Goal: Task Accomplishment & Management: Manage account settings

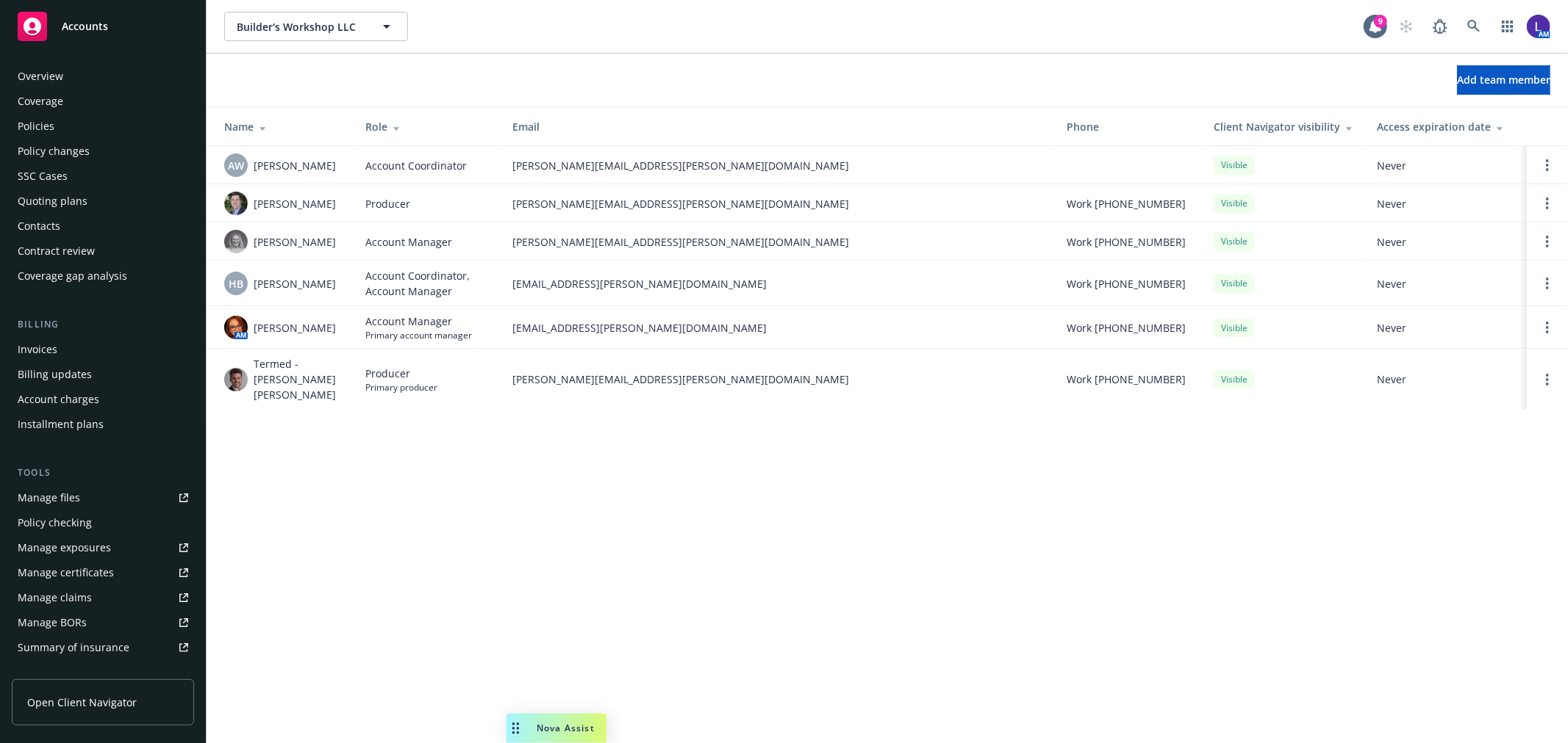
scroll to position [239, 0]
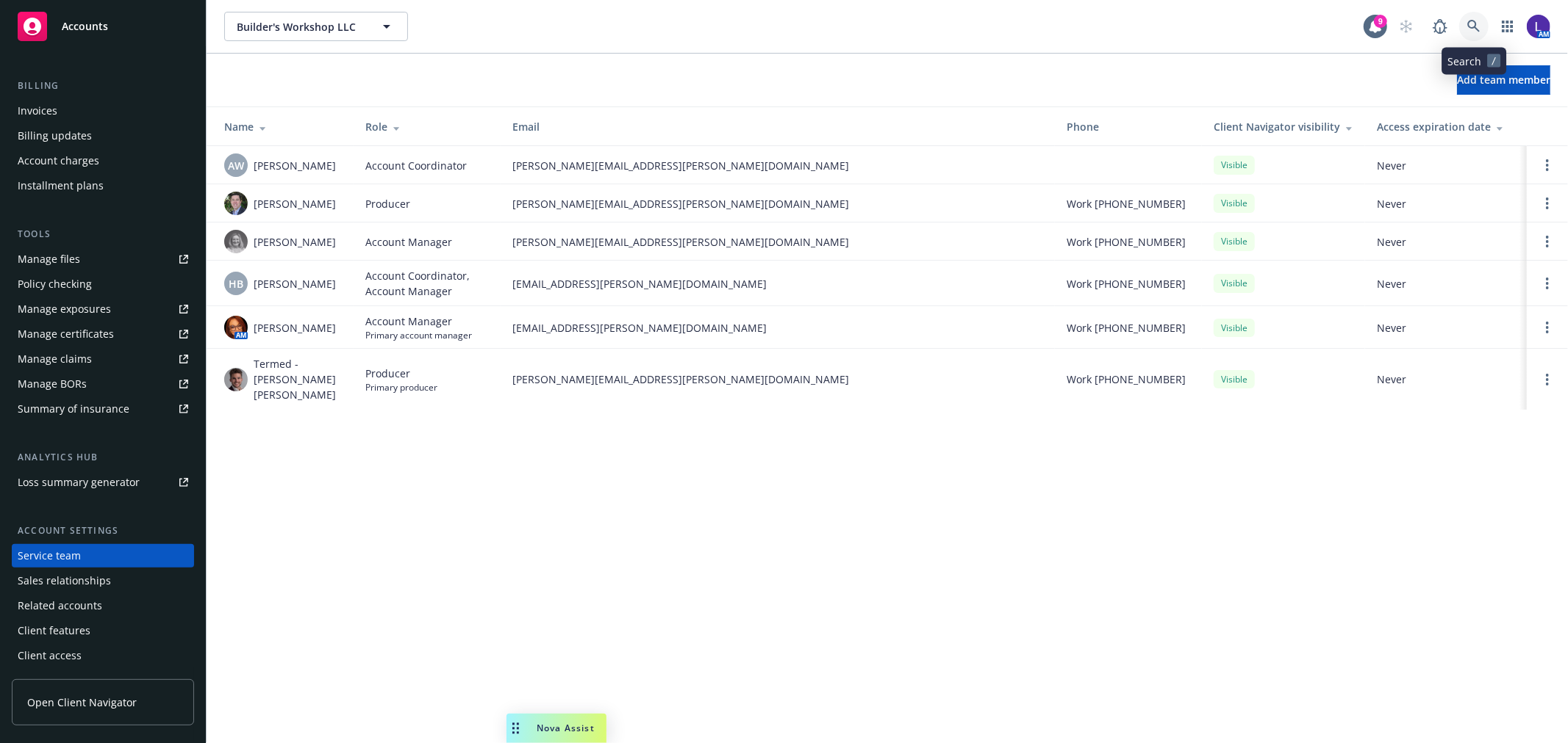
click at [1469, 27] on icon at bounding box center [1473, 26] width 13 height 13
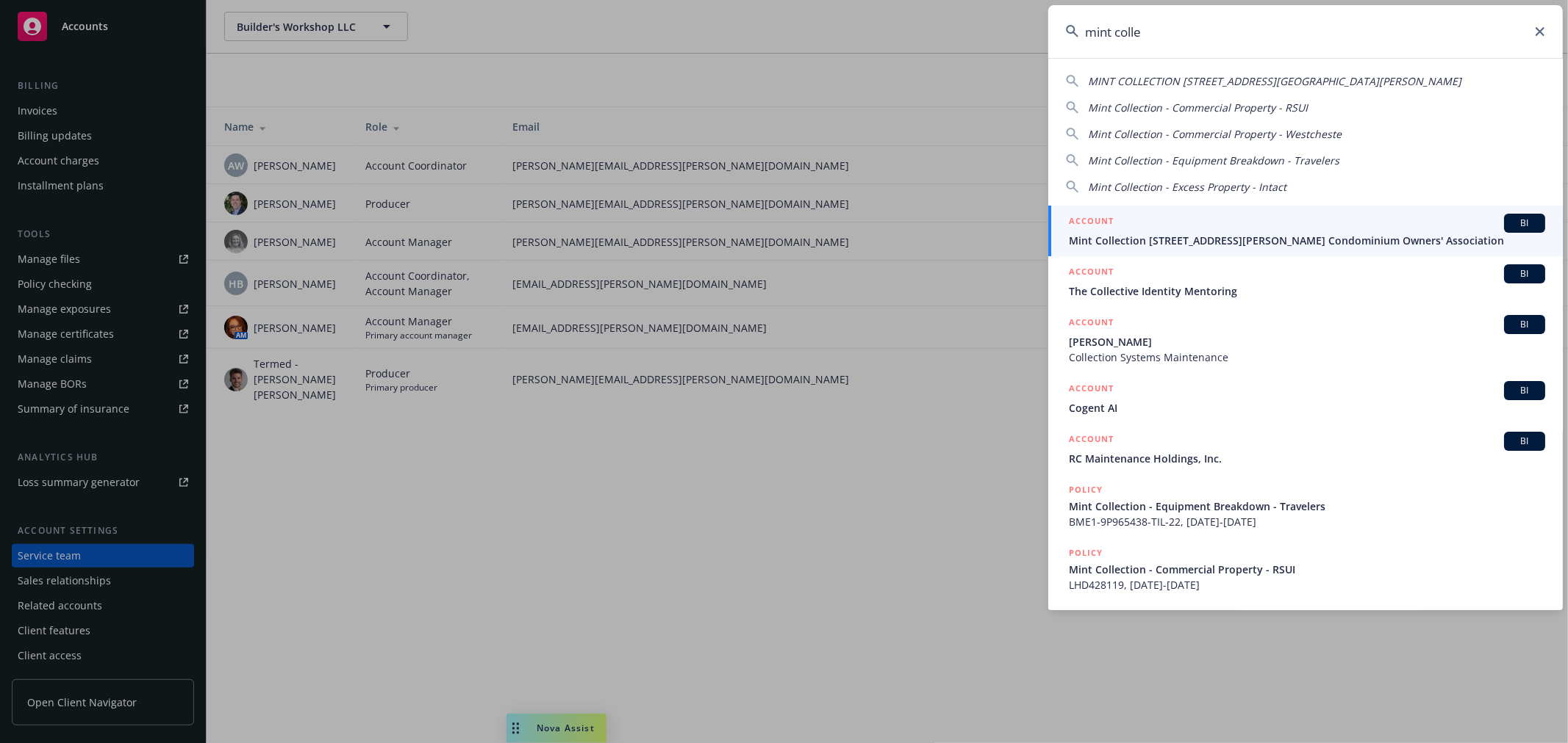
type input "mint colle"
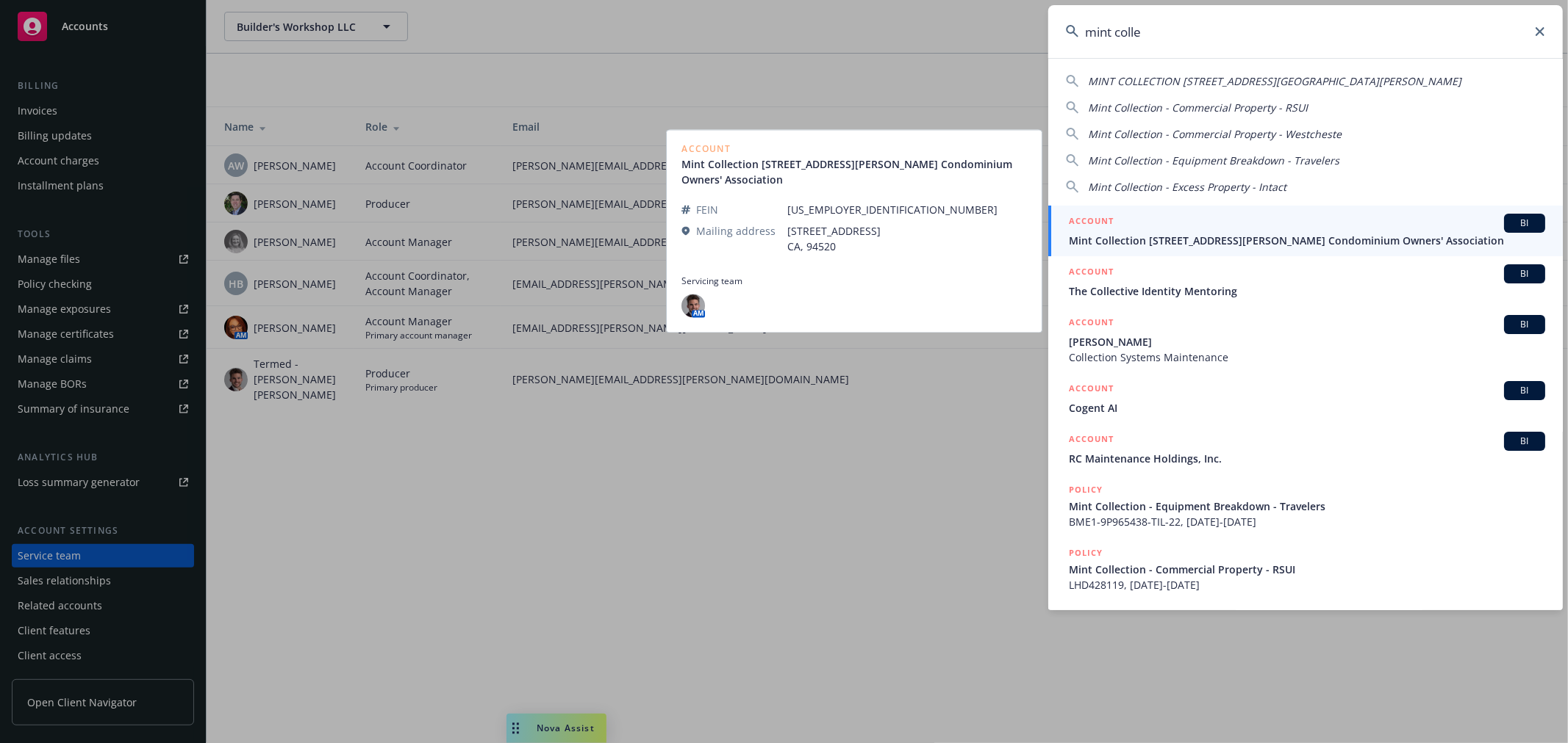
click at [1158, 236] on span "Mint Collection [STREET_ADDRESS][PERSON_NAME] Condominium Owners' Association" at bounding box center [1307, 241] width 476 height 15
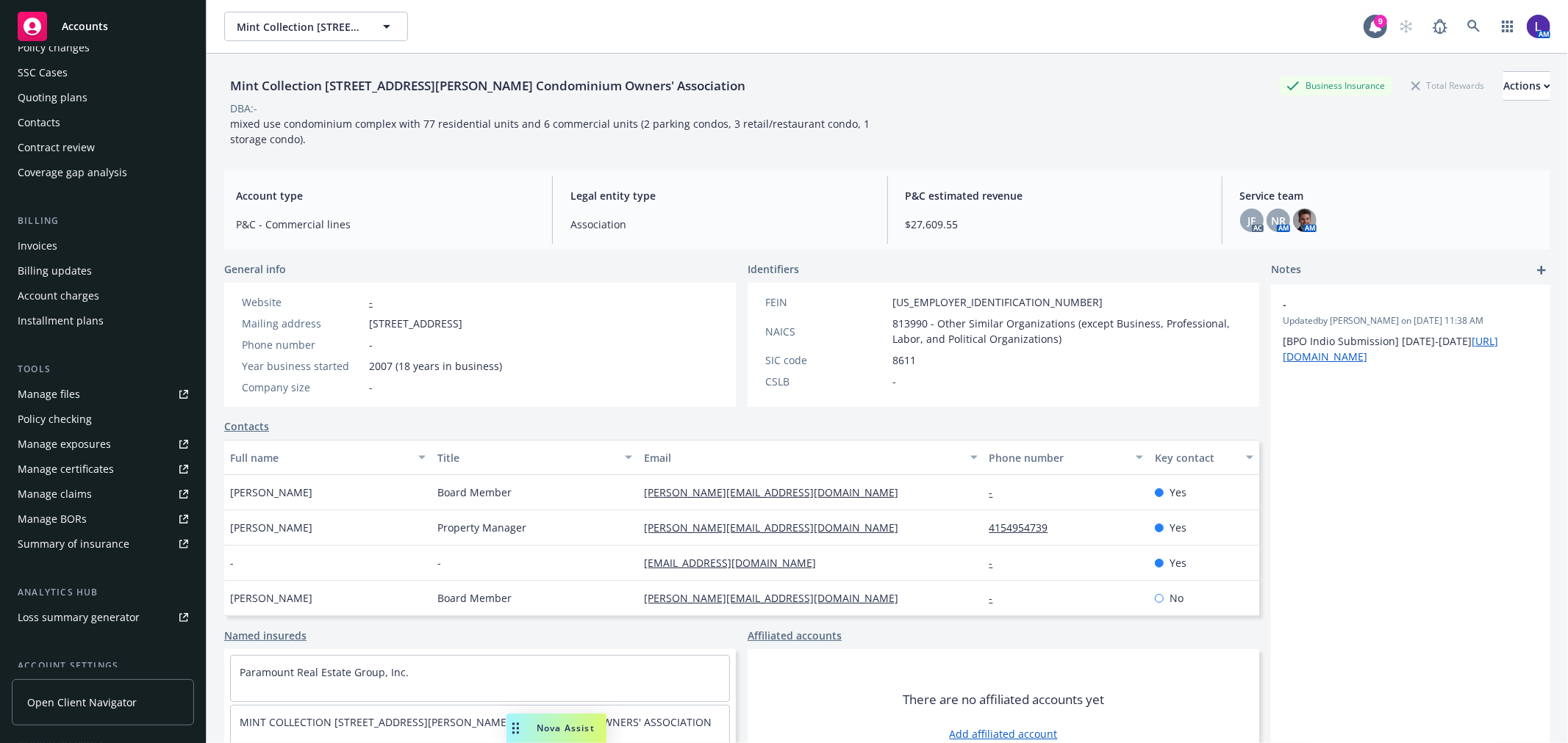
scroll to position [238, 0]
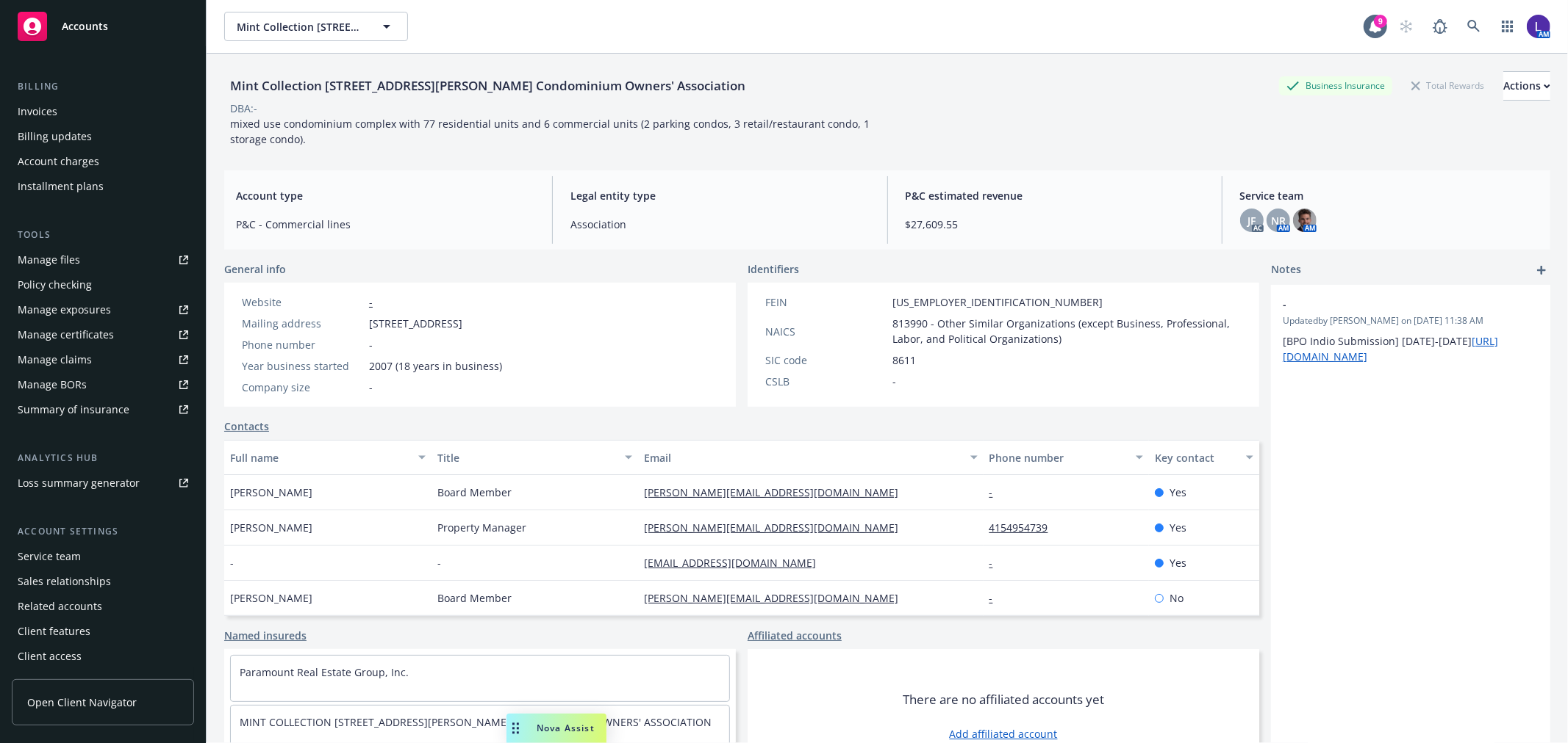
click at [92, 554] on div "Service team" at bounding box center [102, 556] width 170 height 23
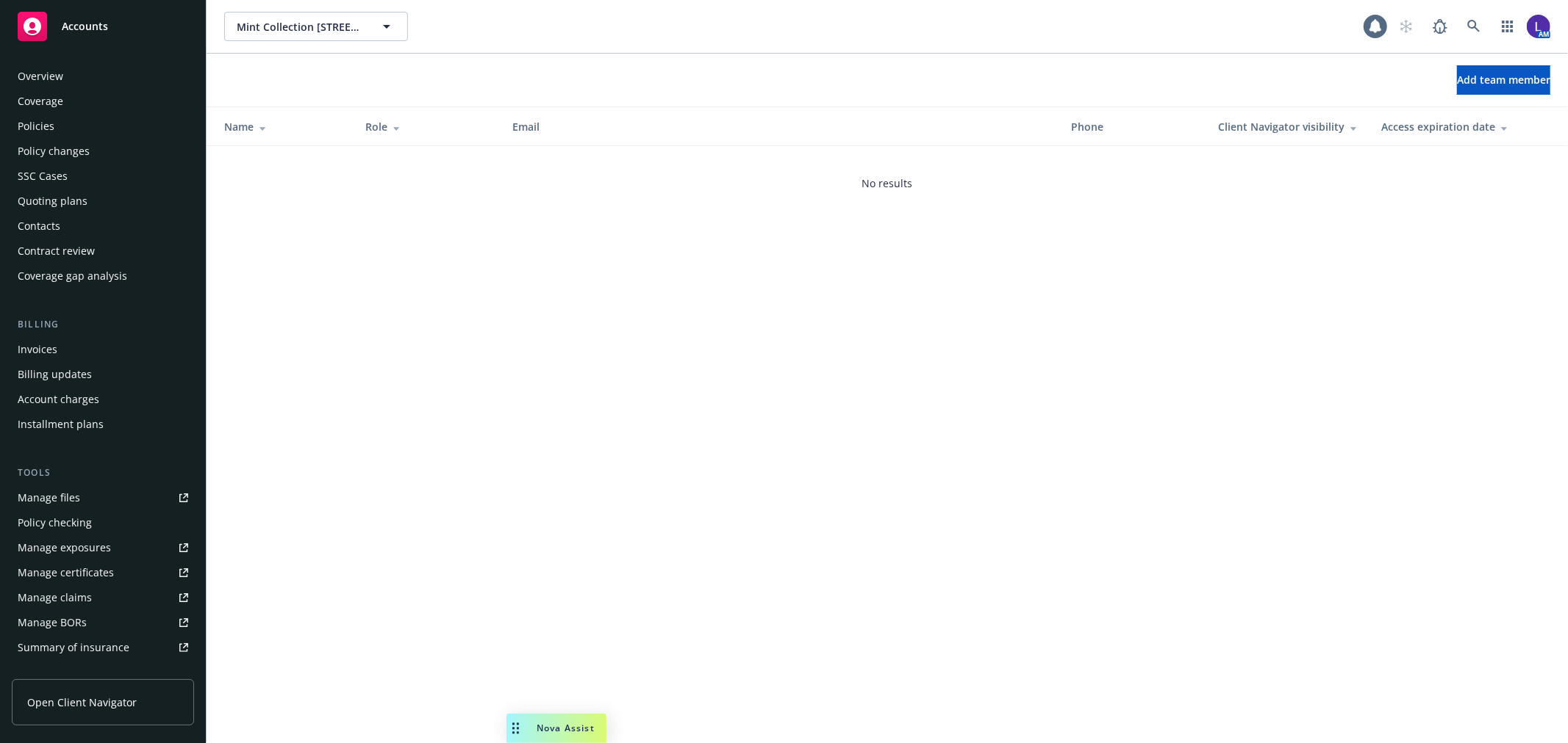
scroll to position [239, 0]
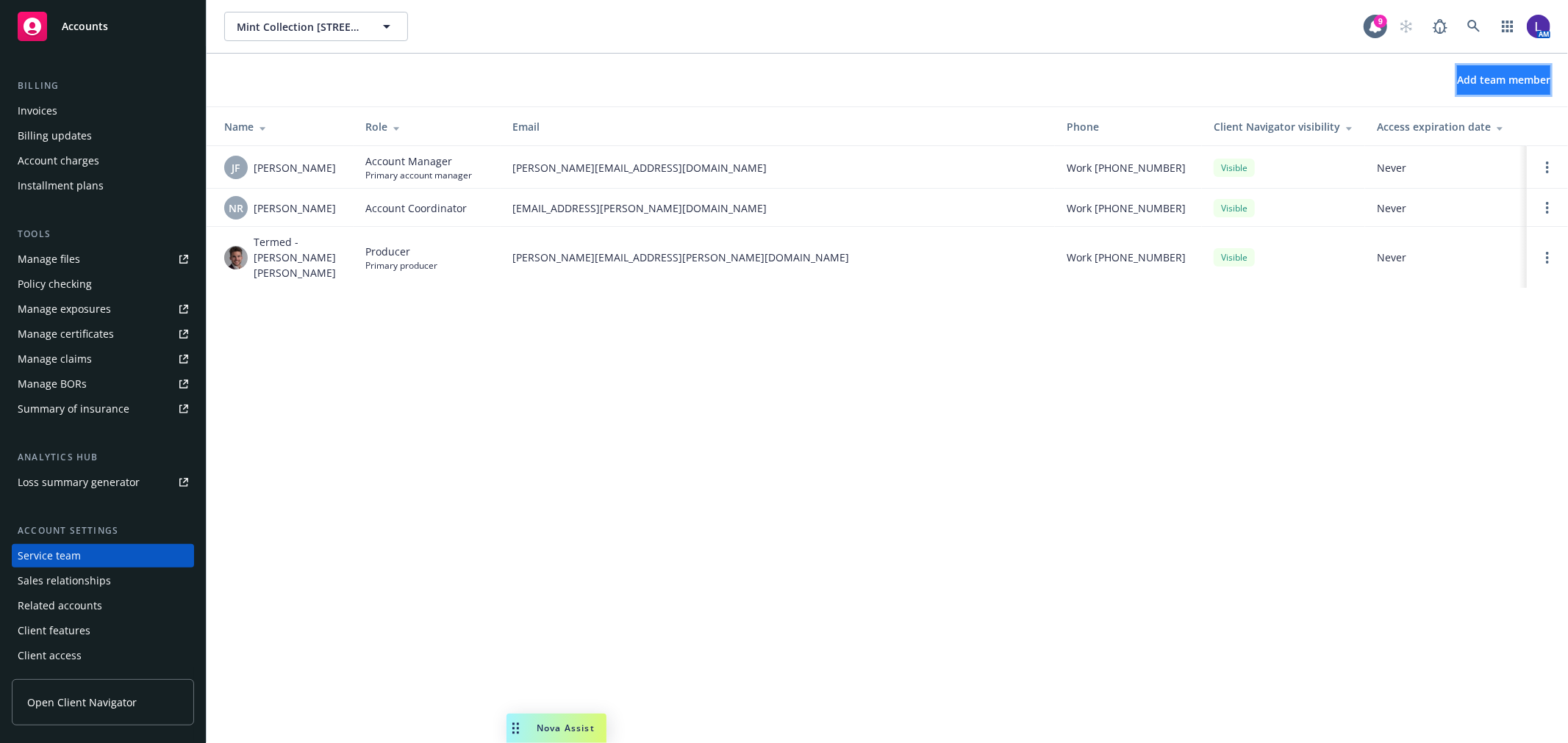
click at [1463, 67] on button "Add team member" at bounding box center [1503, 79] width 93 height 30
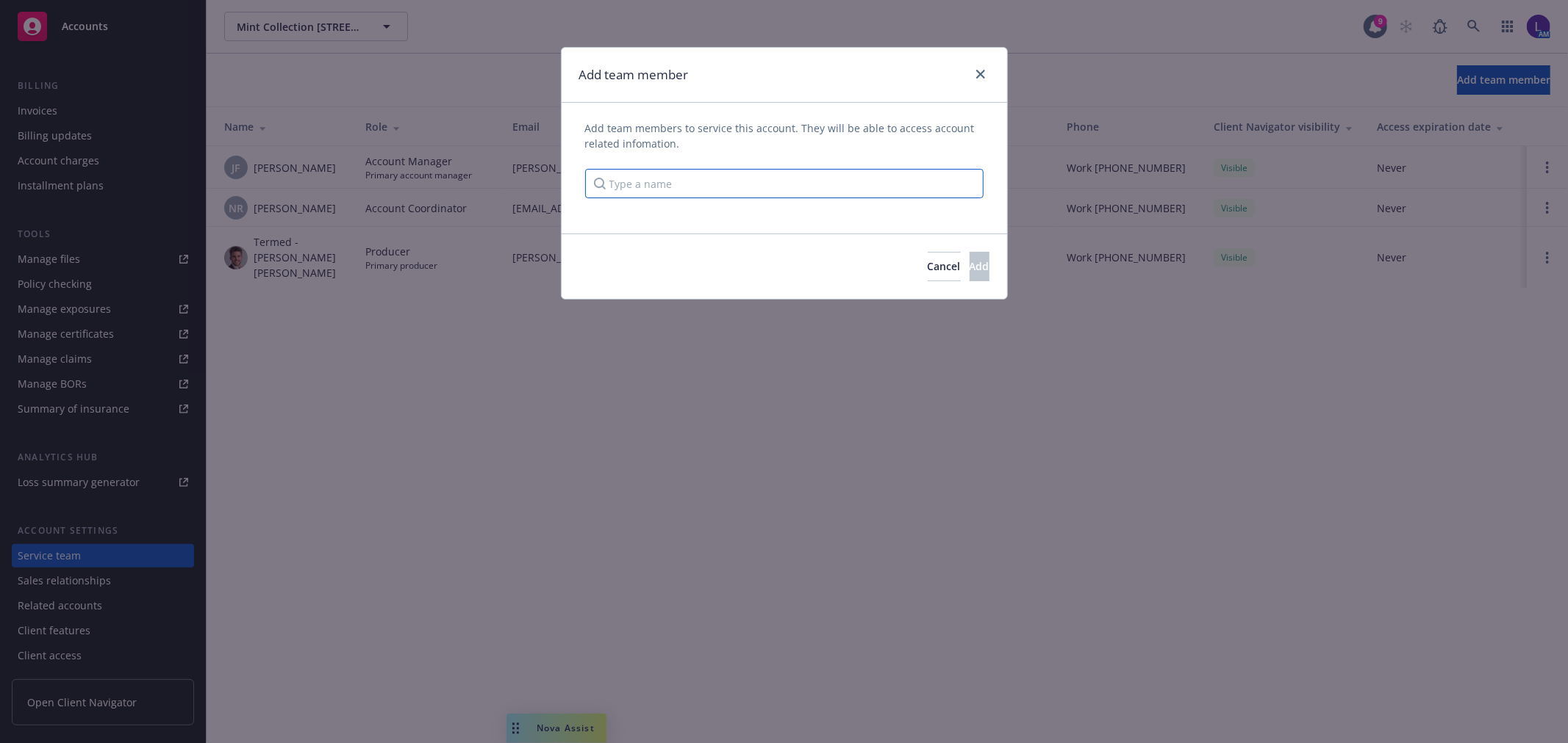
click at [688, 176] on input "Type a name" at bounding box center [784, 183] width 398 height 30
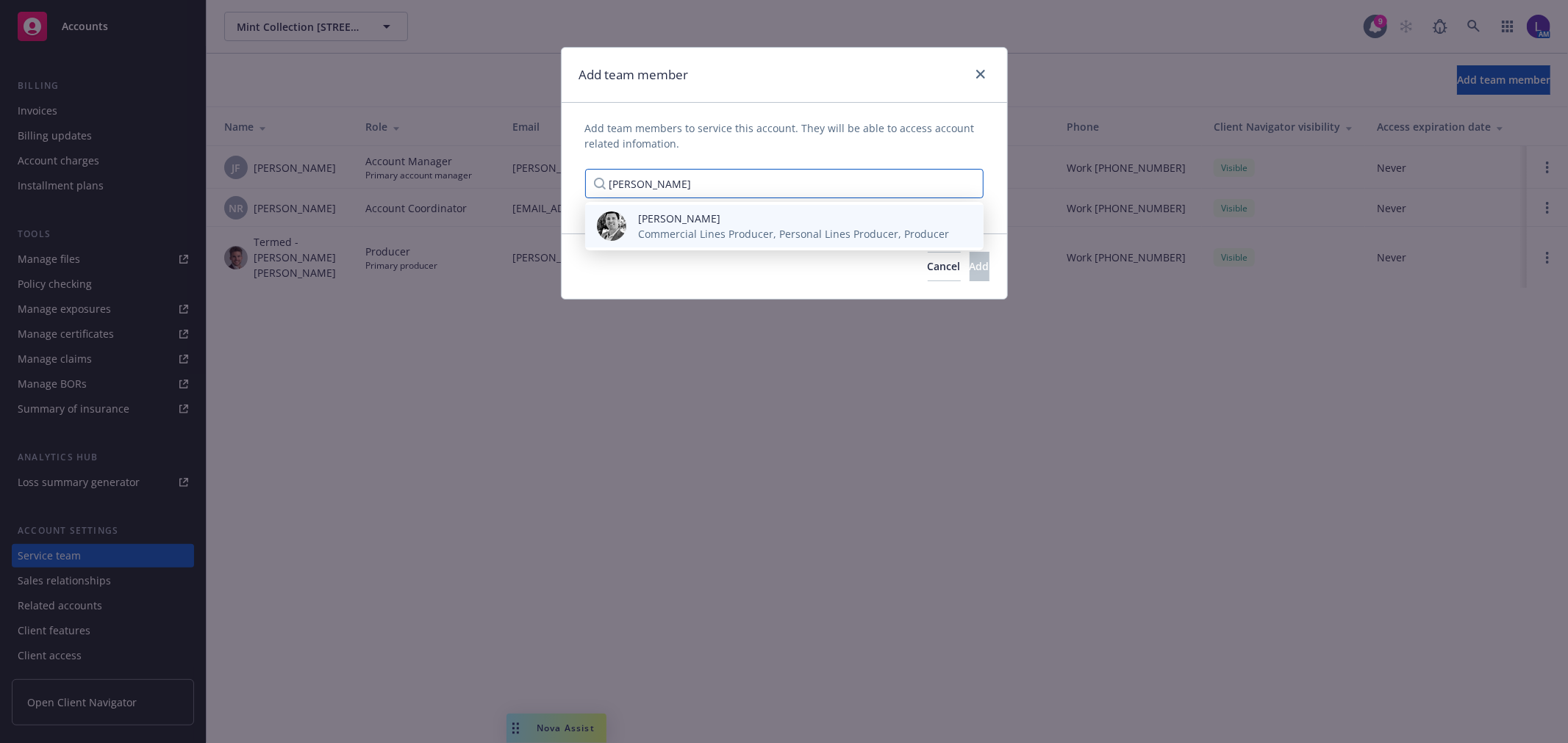
type input "[PERSON_NAME]"
click at [666, 209] on div "[PERSON_NAME] Commercial Lines Producer, Personal Lines Producer, Producer" at bounding box center [784, 226] width 398 height 42
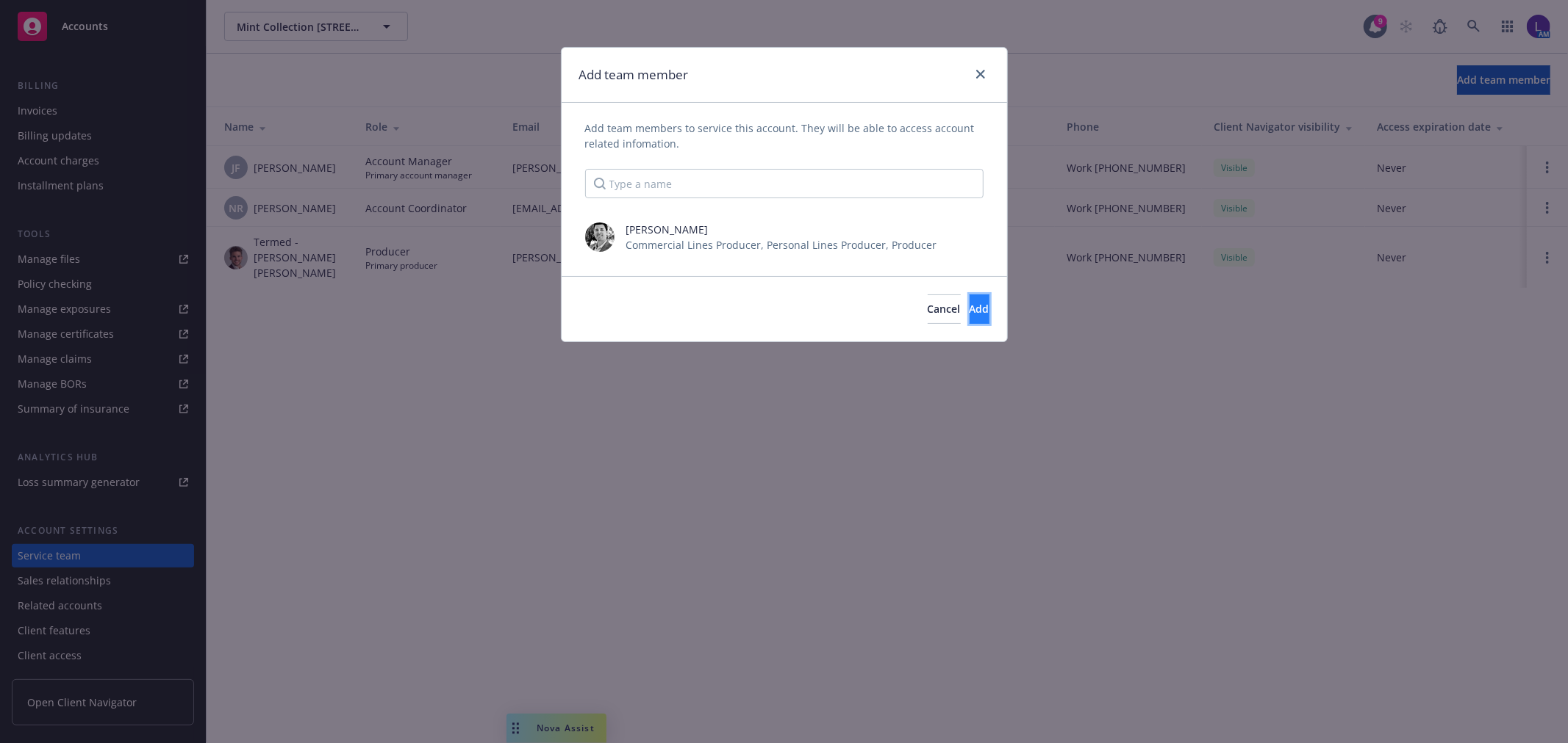
click at [969, 299] on button "Add" at bounding box center [979, 309] width 20 height 30
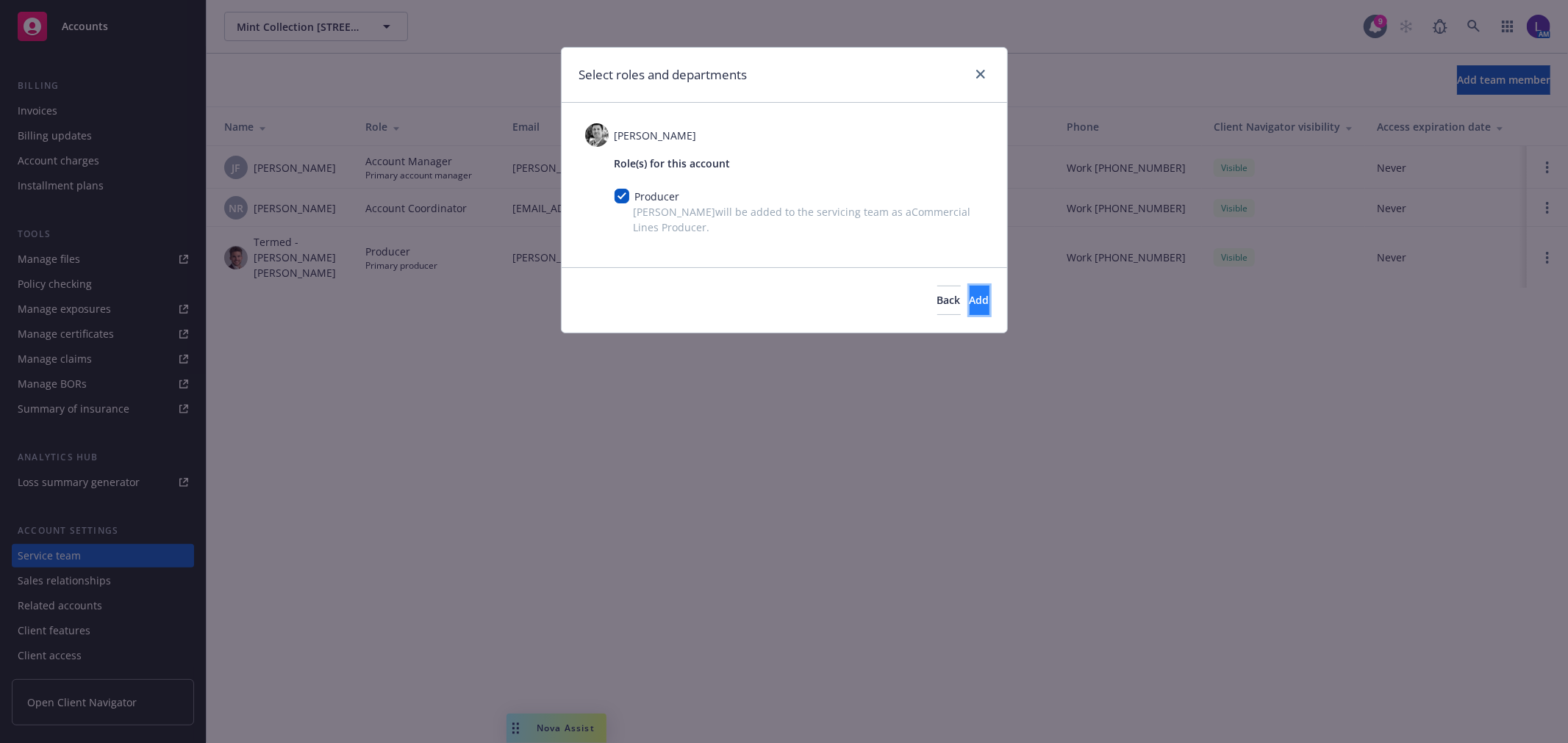
click at [969, 302] on button "Add" at bounding box center [979, 300] width 20 height 30
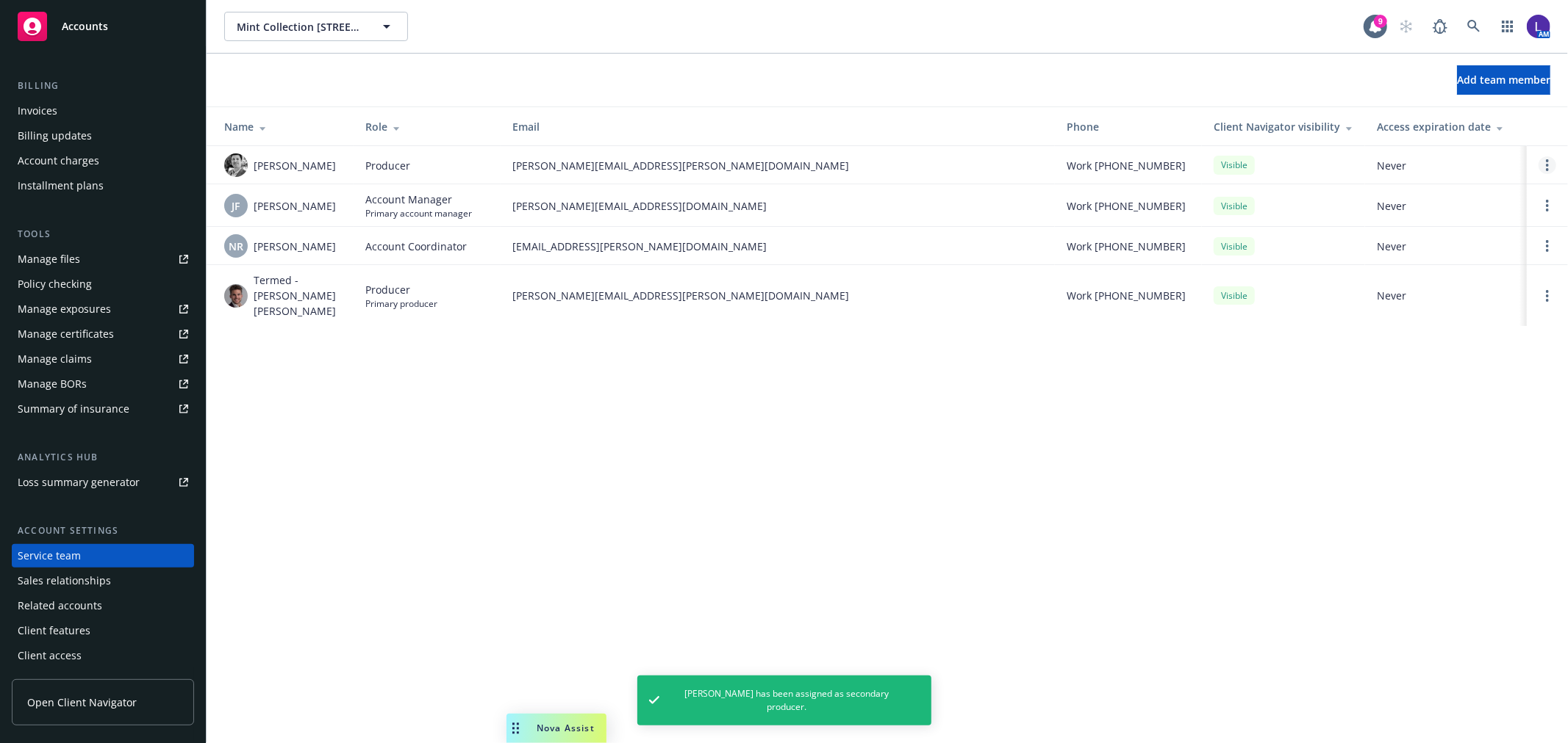
click at [1548, 163] on link "Open options" at bounding box center [1547, 165] width 17 height 17
click at [1439, 93] on span "Assign as primary producer" at bounding box center [1450, 95] width 172 height 14
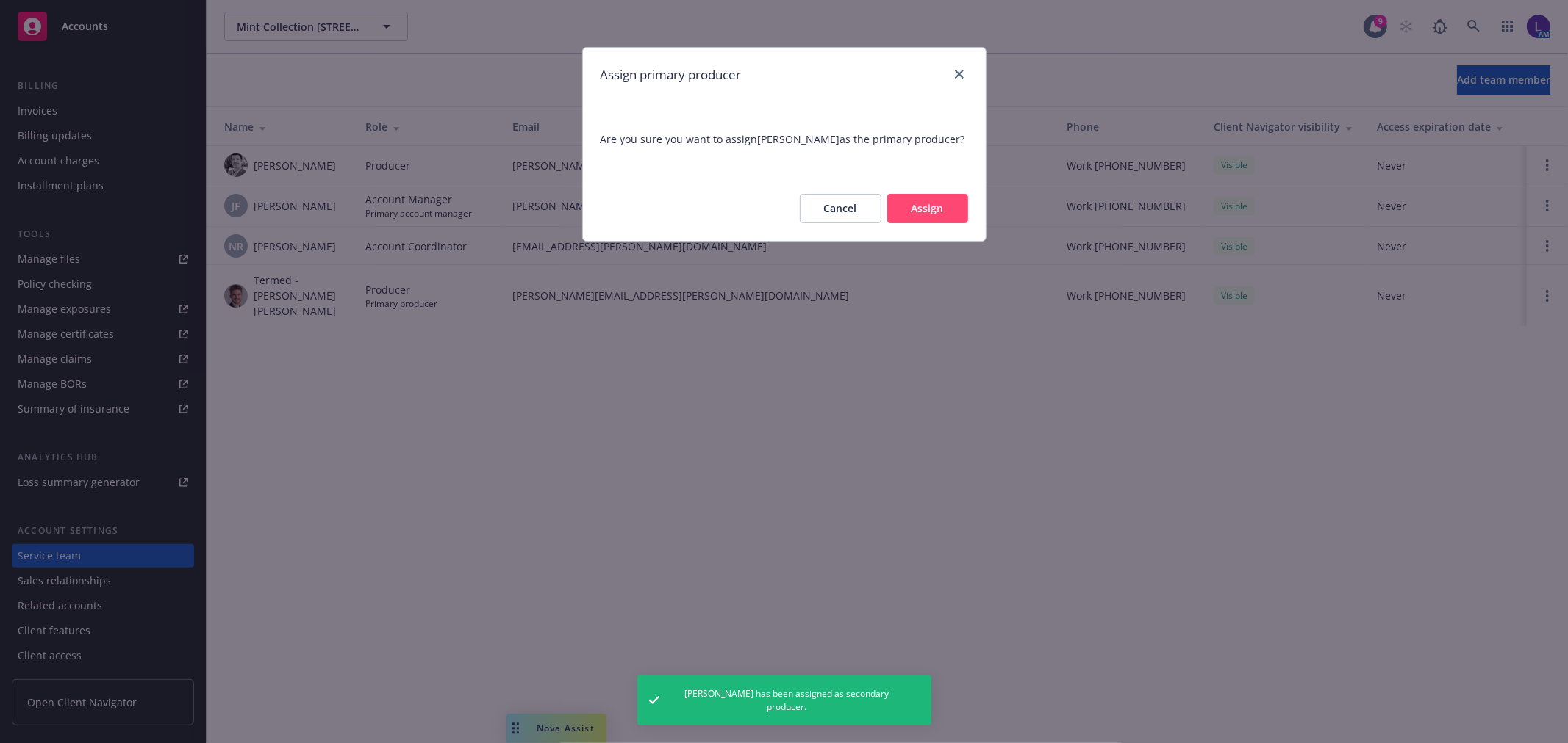
click at [937, 193] on div "Cancel Assign" at bounding box center [784, 208] width 403 height 64
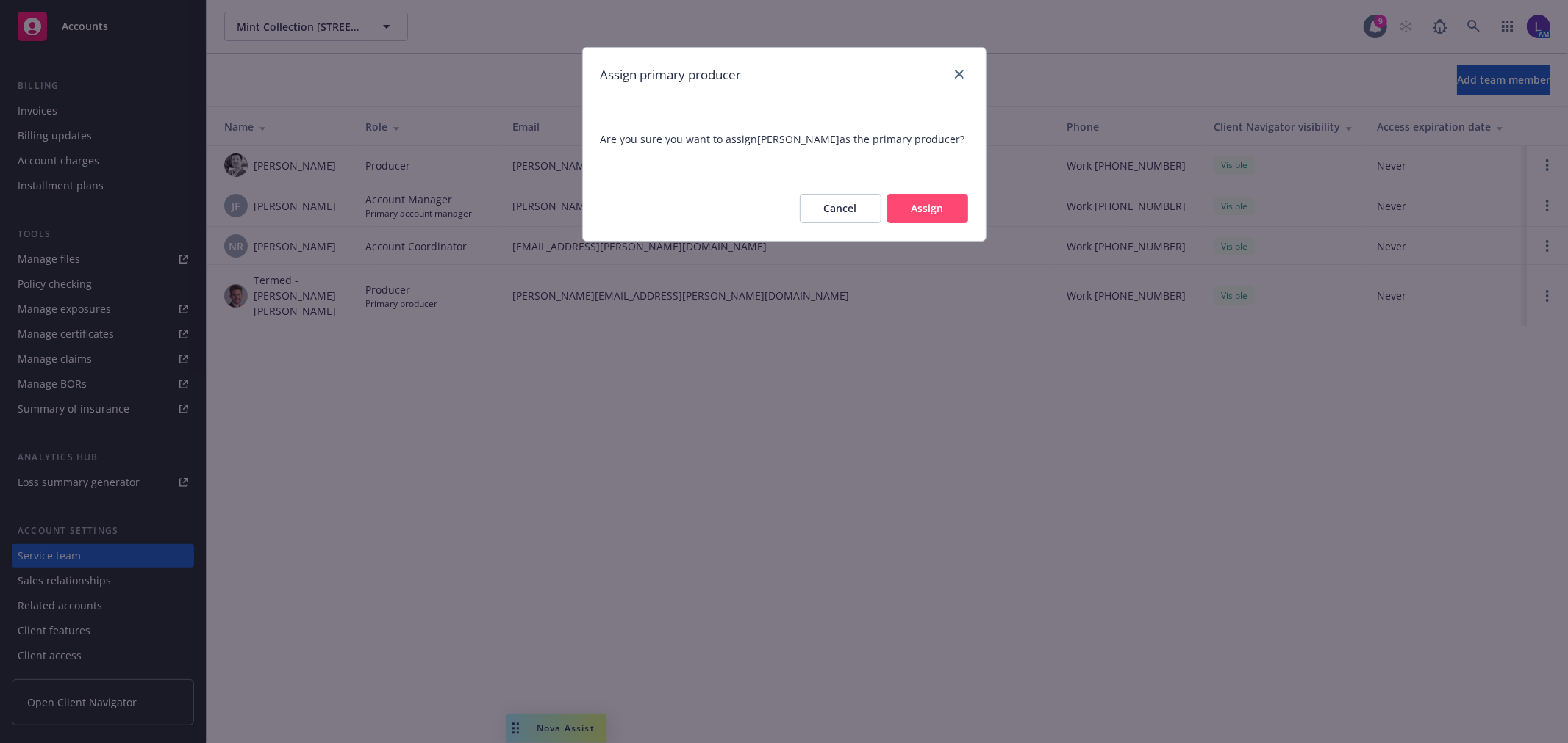
click at [936, 224] on div "Cancel Assign" at bounding box center [784, 208] width 403 height 64
click at [934, 212] on button "Assign" at bounding box center [927, 208] width 81 height 30
